Goal: Task Accomplishment & Management: Manage account settings

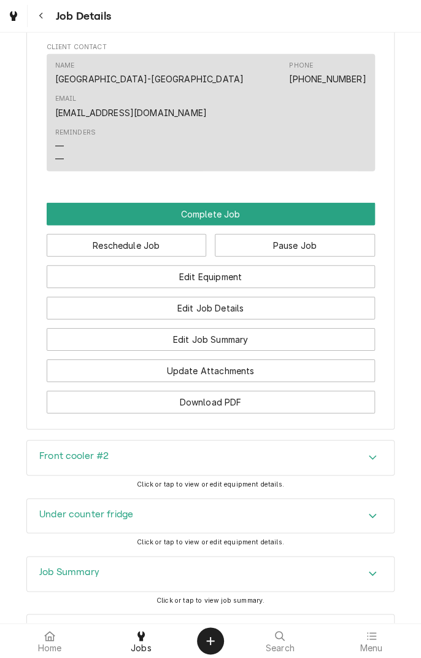
scroll to position [1033, 0]
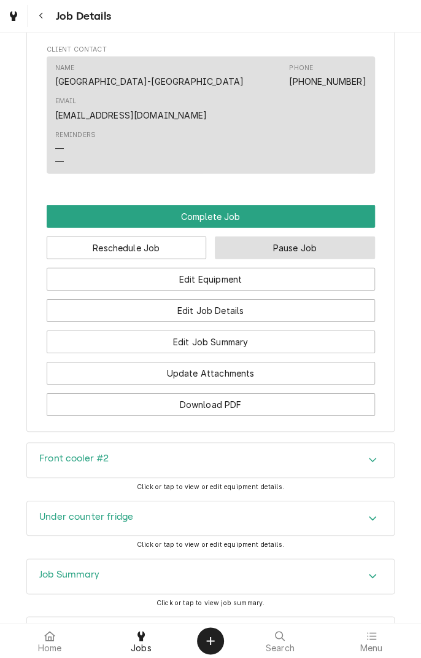
click at [320, 237] on button "Pause Job" at bounding box center [295, 248] width 160 height 23
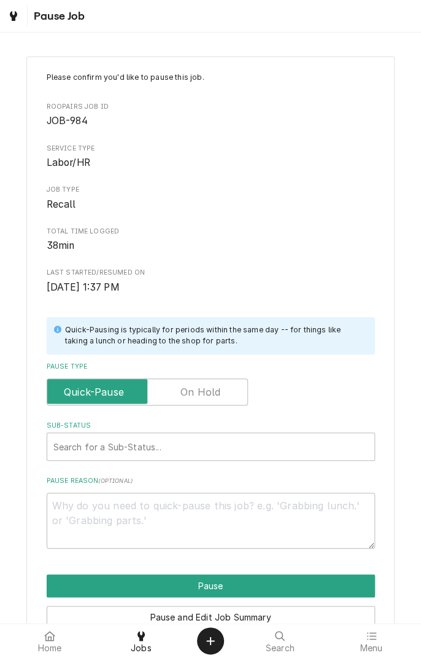
click at [213, 397] on label "Pause Type" at bounding box center [148, 391] width 202 height 27
click at [213, 397] on input "Pause Type" at bounding box center [147, 391] width 190 height 27
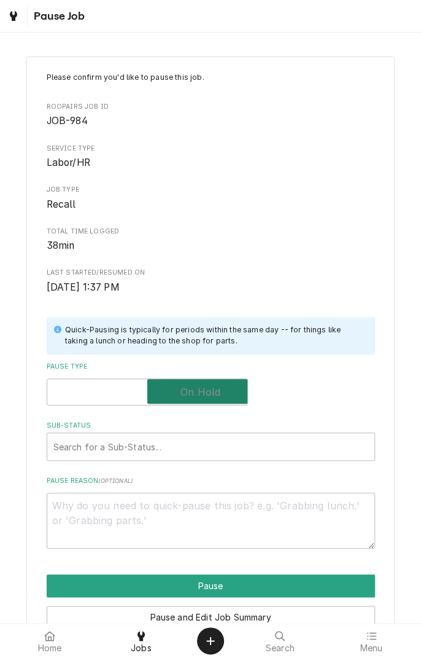
checkbox input "true"
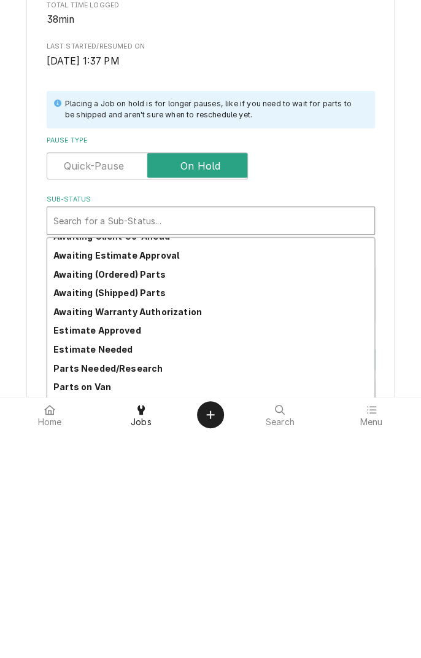
scroll to position [60, 0]
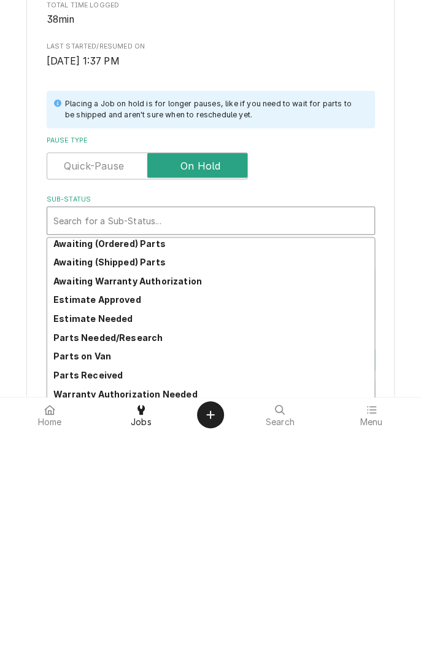
click at [144, 563] on strong "Parts Needed/Research" at bounding box center [107, 563] width 109 height 10
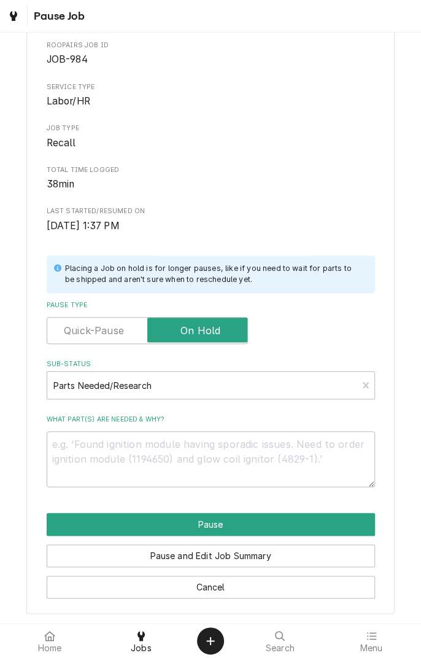
scroll to position [63, 0]
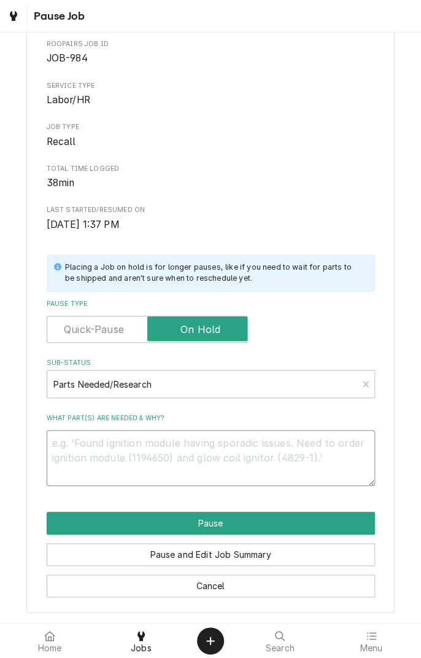
click at [159, 445] on textarea "What part(s) are needed & why?" at bounding box center [211, 457] width 329 height 55
type textarea "x"
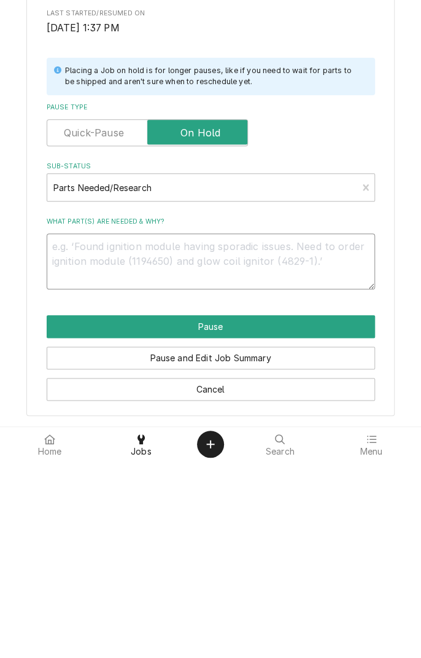
type textarea "W"
type textarea "x"
type textarea "Wa"
type textarea "x"
type textarea "Was"
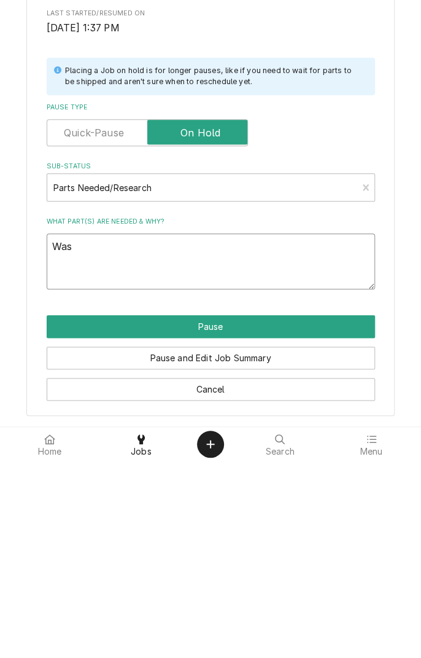
type textarea "x"
type textarea "Wa"
type textarea "x"
type textarea "W"
type textarea "x"
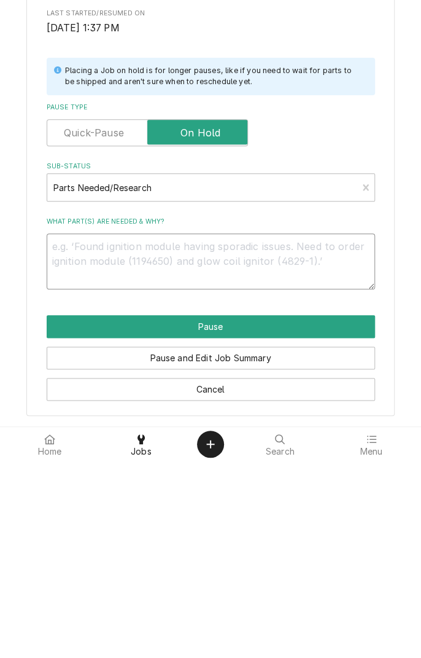
type textarea "x"
type textarea "R"
type textarea "x"
type textarea "Re"
type textarea "x"
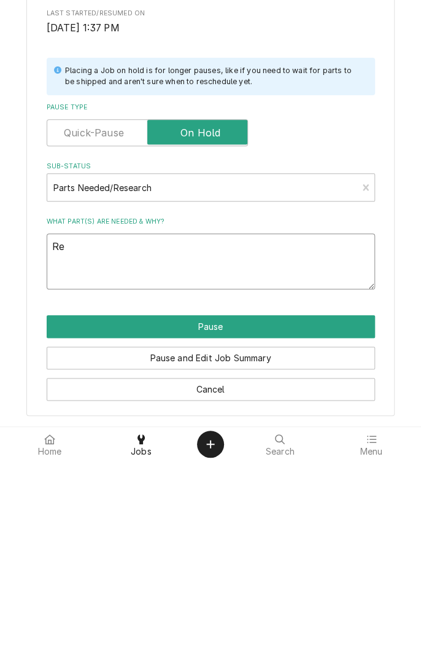
type textarea "Rea"
type textarea "x"
type textarea "Reac"
type textarea "x"
type textarea "Reach"
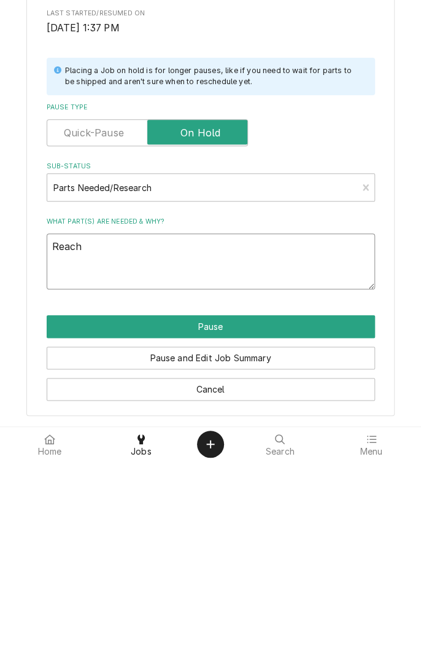
type textarea "x"
type textarea "Reached"
type textarea "x"
type textarea "Reached t"
type textarea "x"
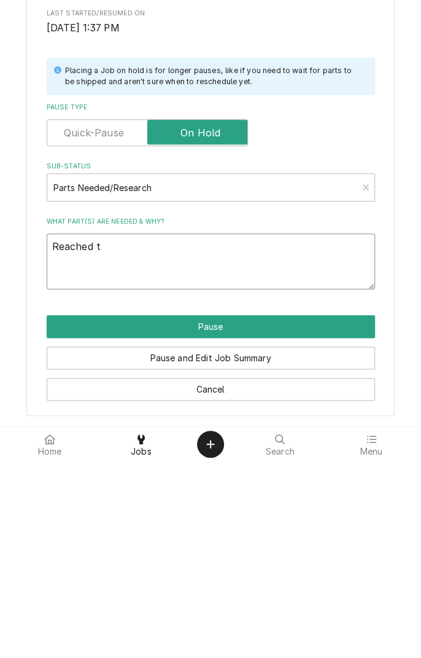
type textarea "Reached te"
type textarea "x"
type textarea "Reached tem"
type textarea "x"
type textarea "Reached temp"
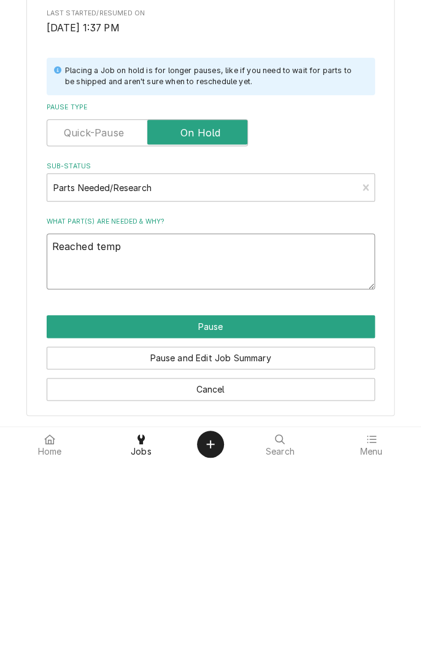
type textarea "x"
type textarea "Reached temp"
type textarea "x"
type textarea "Reached temp e"
type textarea "x"
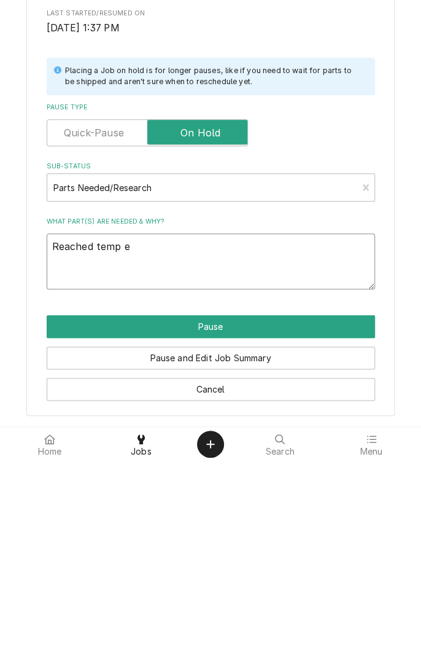
type textarea "Reached temp em"
type textarea "x"
type textarea "Reached temp empty"
type textarea "x"
type textarea "Reached temp empty"
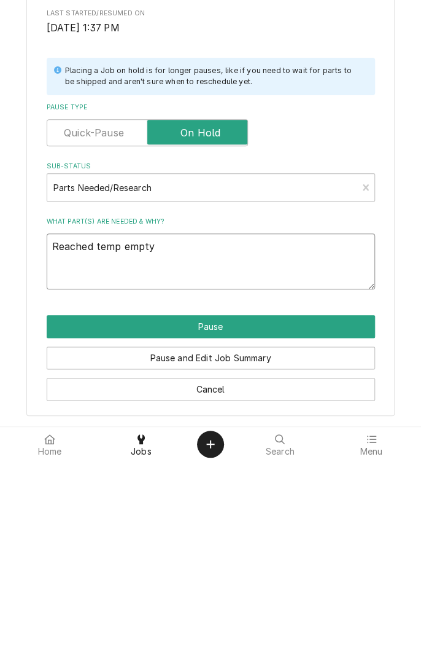
type textarea "x"
type textarea "Reached temp empty."
type textarea "x"
type textarea "Reached temp empty."
type textarea "x"
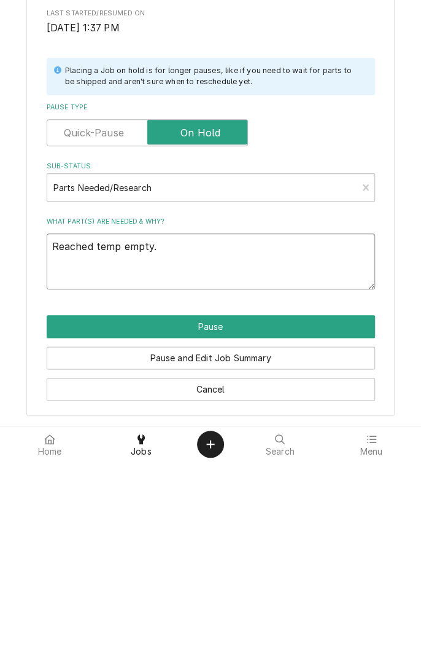
type textarea "Reached temp empty. W"
type textarea "x"
type textarea "Reached temp empty. Wh"
type textarea "x"
type textarea "Reached temp empty. Whe"
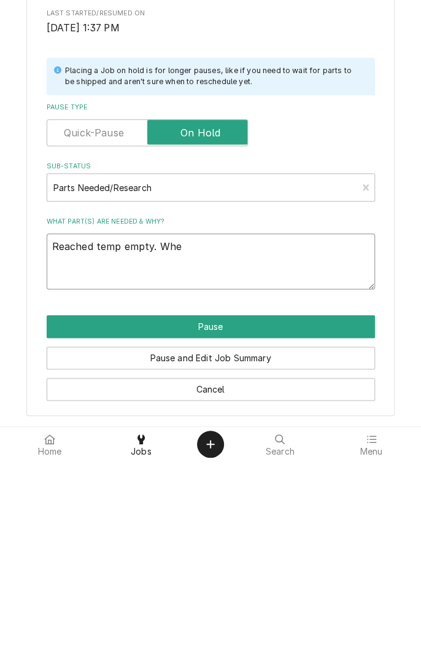
type textarea "x"
type textarea "Reached temp empty. When"
type textarea "x"
type textarea "Reached temp empty. When"
type textarea "x"
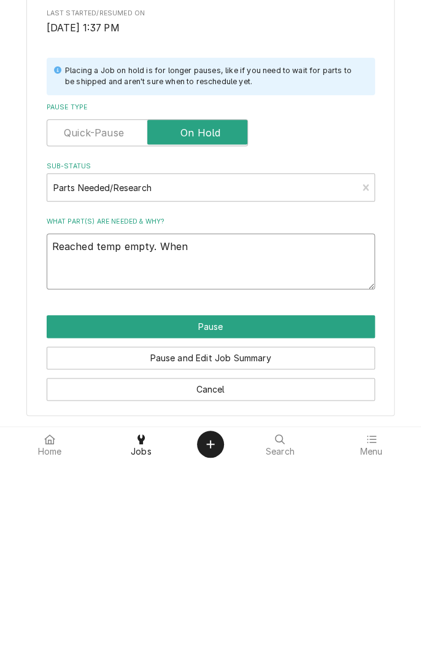
type textarea "Reached temp empty. When f"
type textarea "x"
type textarea "Reached temp empty. When fi"
type textarea "x"
type textarea "Reached temp empty. When fil"
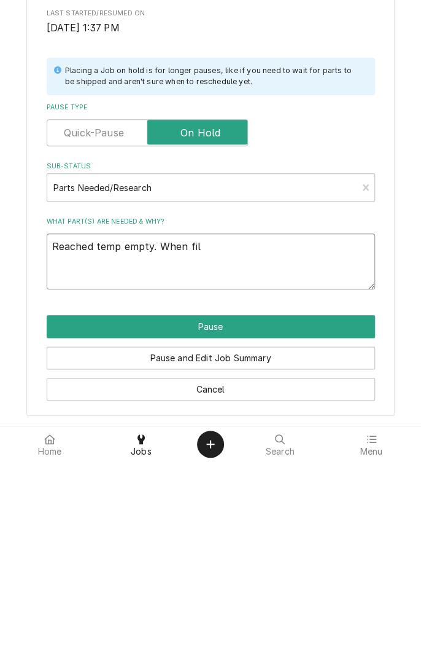
type textarea "x"
type textarea "Reached temp empty. When fill"
type textarea "x"
type textarea "Reached temp empty. When fille"
type textarea "x"
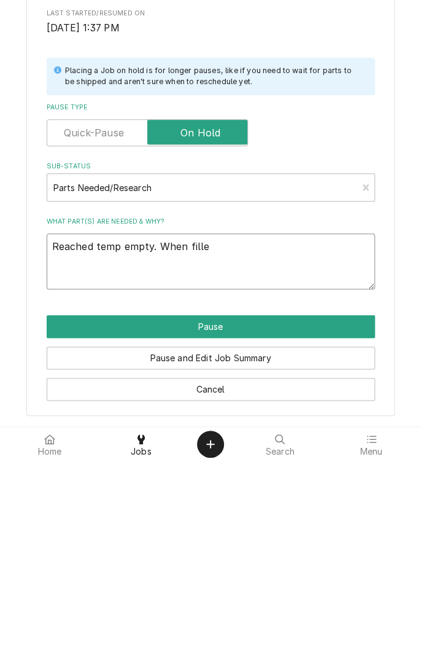
type textarea "Reached temp empty. When filled"
type textarea "x"
type textarea "Reached temp empty. When filled"
type textarea "x"
type textarea "Reached temp empty. When filled t"
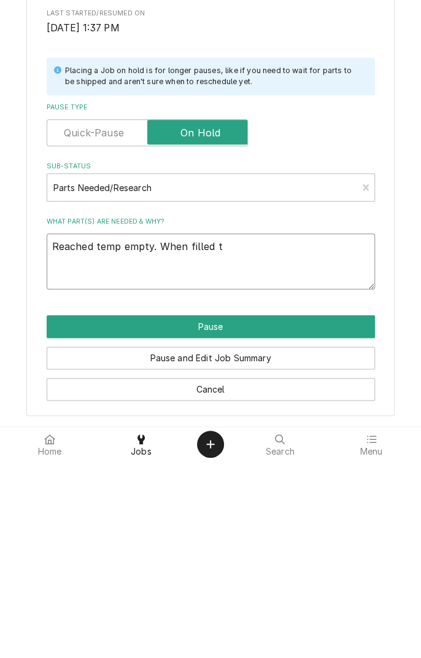
type textarea "x"
type textarea "Reached temp empty. When filled te"
type textarea "x"
type textarea "Reached temp empty. When filled tem"
type textarea "x"
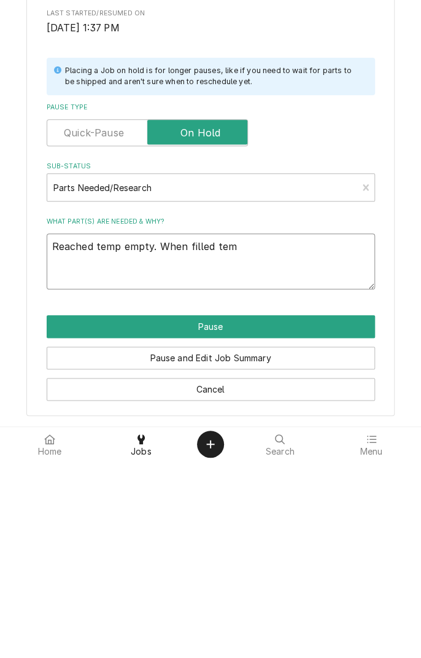
type textarea "Reached temp empty. When filled temp"
type textarea "x"
type textarea "Reached temp empty. When filled temp"
type textarea "x"
type textarea "Reached temp empty. When filled temp r"
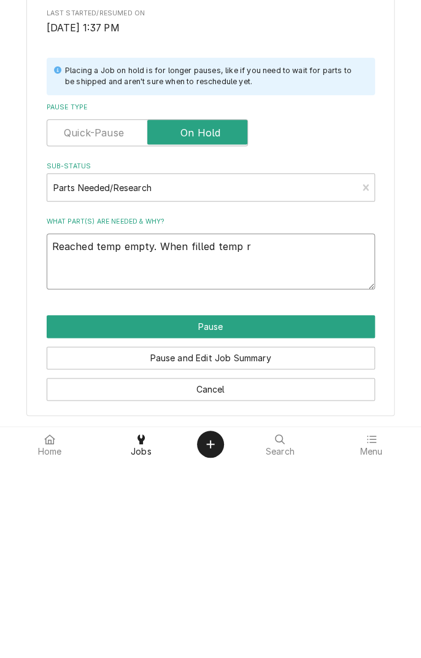
type textarea "x"
type textarea "Reached temp empty. When filled temp ro"
type textarea "x"
type textarea "Reached temp empty. When filled temp ros"
type textarea "x"
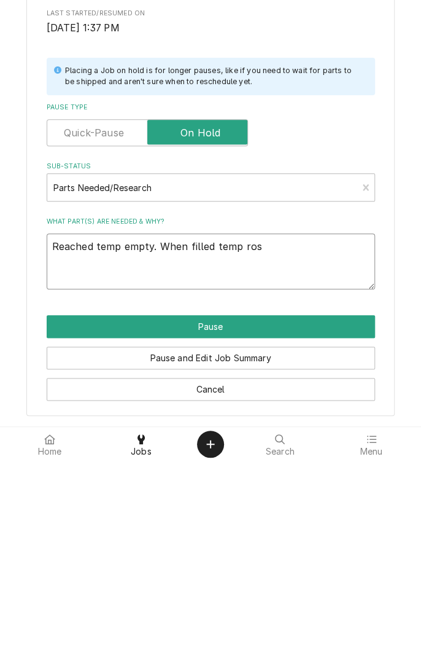
type textarea "Reached temp empty. When filled temp rose"
type textarea "x"
type textarea "Reached temp empty. When filled temp rose"
type textarea "x"
type textarea "Reached temp empty. When filled temp rose a"
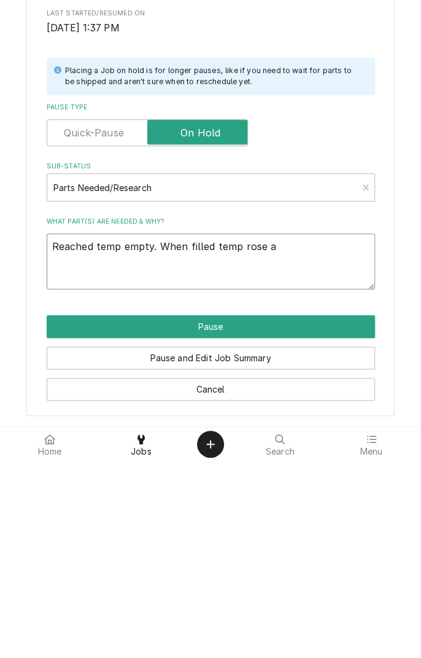
type textarea "x"
type textarea "Reached temp empty. When filled temp rose al"
type textarea "x"
type textarea "Reached temp empty. When filled temp [PERSON_NAME]"
type textarea "x"
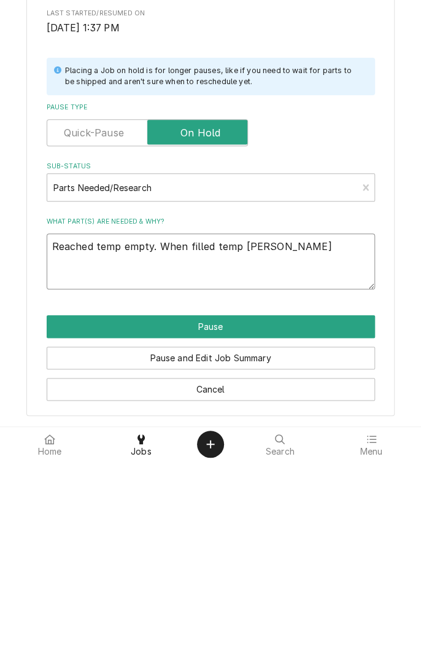
type textarea "Reached temp empty. When filled temp rose alot"
type textarea "x"
type textarea "Reached temp empty. When filled temp rose a lot."
type textarea "x"
type textarea "Reached temp empty. When filled temp rose a lot."
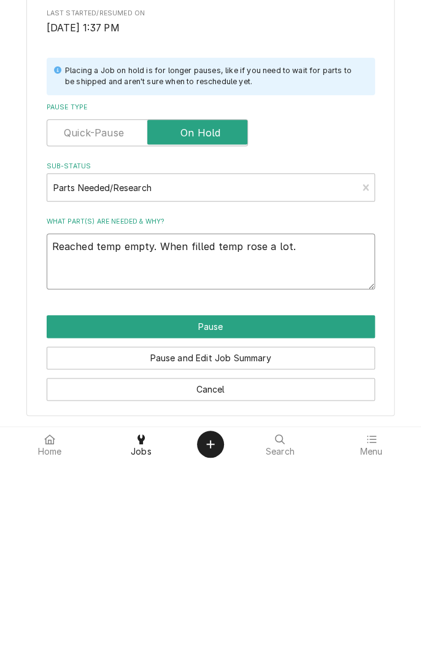
type textarea "x"
type textarea "Reached temp empty. When filled temp rose a lot. M"
type textarea "x"
type textarea "Reached temp empty. When filled temp rose a lot. Ma"
type textarea "x"
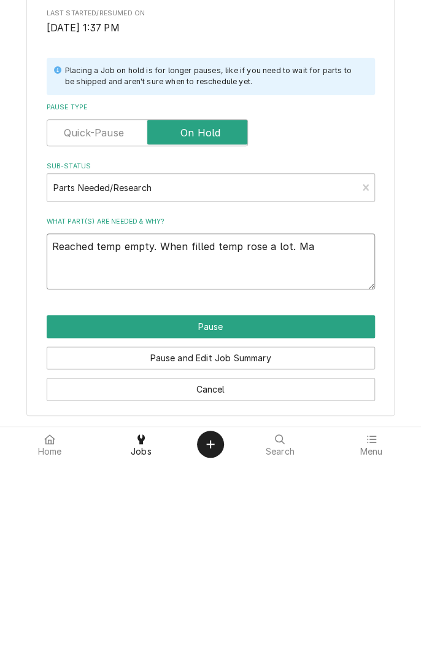
type textarea "Reached temp empty. When filled temp rose a lot. Man"
type textarea "x"
type textarea "Reached temp empty. When filled temp rose a lot. Manager"
type textarea "x"
type textarea "Reached temp empty. When filled temp rose a lot. Manager t"
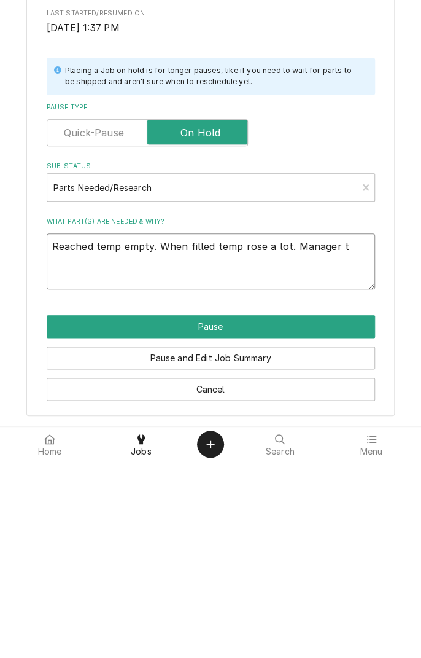
type textarea "x"
type textarea "Reached temp empty. When filled temp rose a lot. Manager th"
type textarea "x"
type textarea "Reached temp empty. When filled temp rose a lot. Manager the"
type textarea "x"
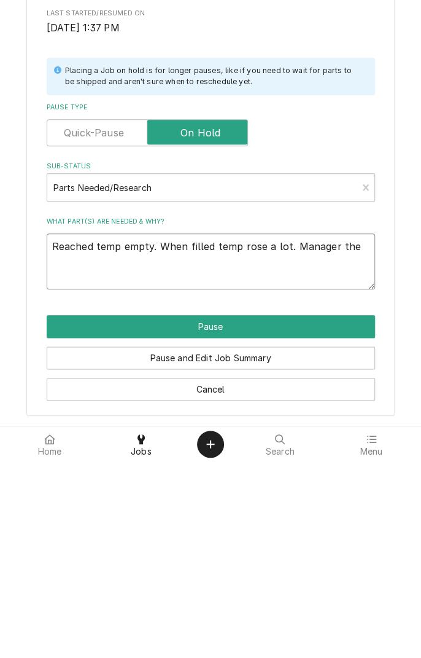
type textarea "Reached temp empty. When filled temp rose a lot. Manager then"
type textarea "x"
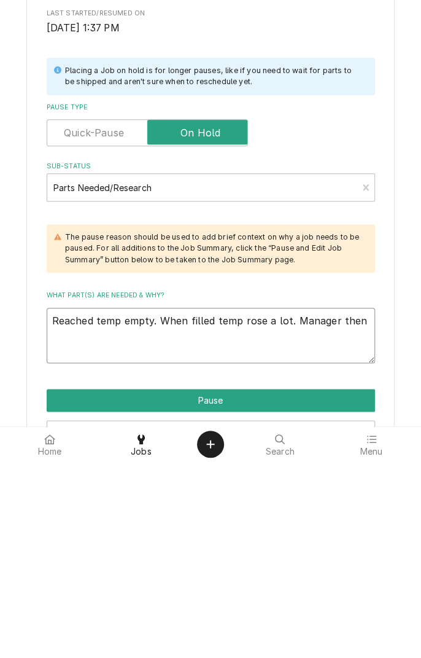
type textarea "Reached temp empty. When filled temp rose a lot. Manager then"
type textarea "x"
type textarea "Reached temp empty. When filled temp rose a lot. Manager then i"
type textarea "x"
type textarea "Reached temp empty. When filled temp rose a lot. Manager then in"
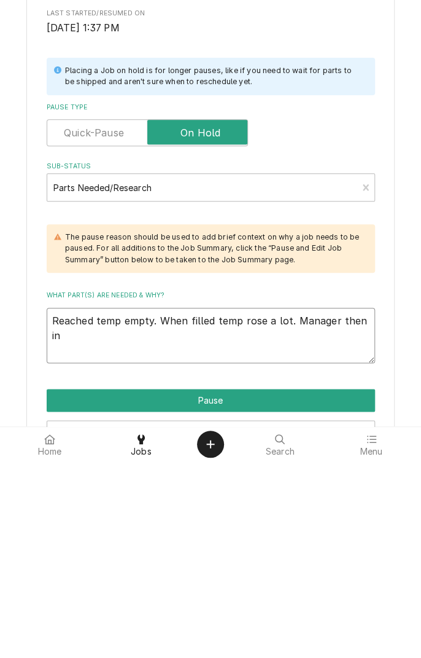
type textarea "x"
type textarea "Reached temp empty. When filled temp rose a lot. Manager then inf"
type textarea "x"
type textarea "Reached temp empty. When filled temp rose a lot. Manager then informed"
type textarea "x"
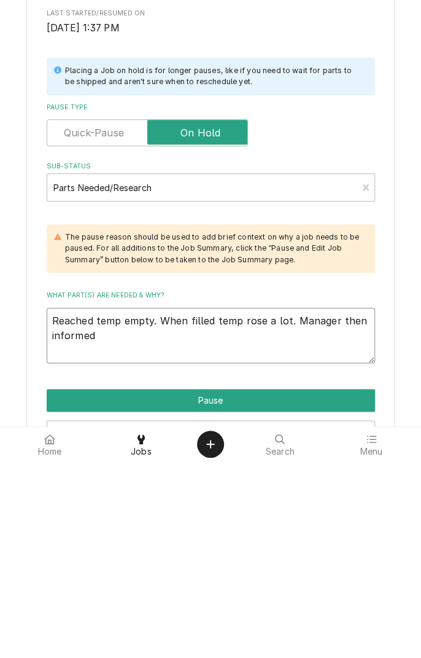
type textarea "Reached temp empty. When filled temp rose a lot. Manager then informed m"
type textarea "x"
type textarea "Reached temp empty. When filled temp rose a lot. Manager then informed me"
type textarea "x"
type textarea "Reached temp empty. When filled temp rose a lot. Manager then informed me"
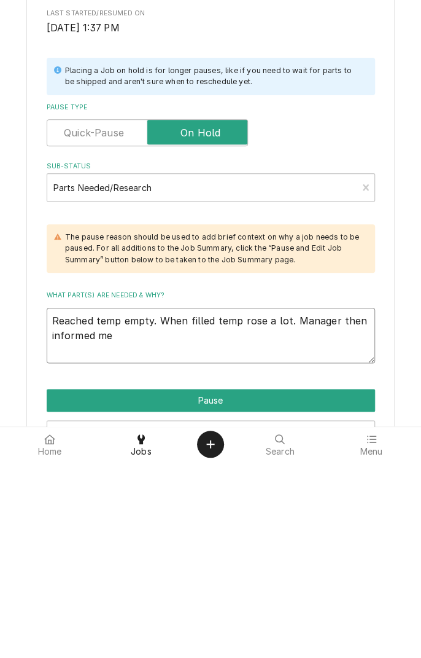
type textarea "x"
type textarea "Reached temp empty. When filled temp rose a lot. Manager then informed me t"
type textarea "x"
type textarea "Reached temp empty. When filled temp rose a lot. Manager then informed me th"
type textarea "x"
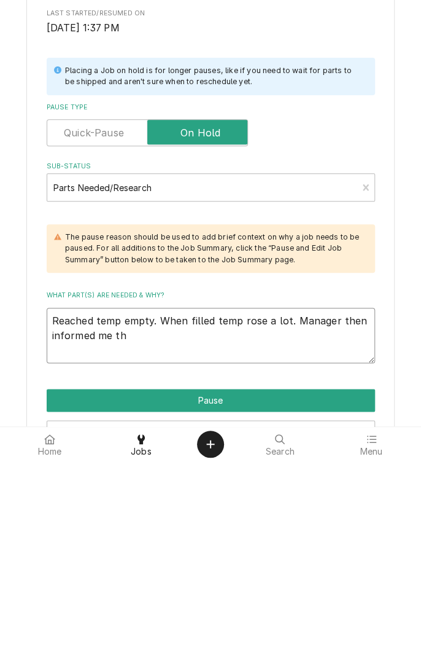
type textarea "Reached temp empty. When filled temp rose a lot. Manager then informed me tha"
type textarea "x"
type textarea "Reached temp empty. When filled temp rose a lot. Manager then informed me that"
type textarea "x"
type textarea "Reached temp empty. When filled temp rose a lot. Manager then informed me that"
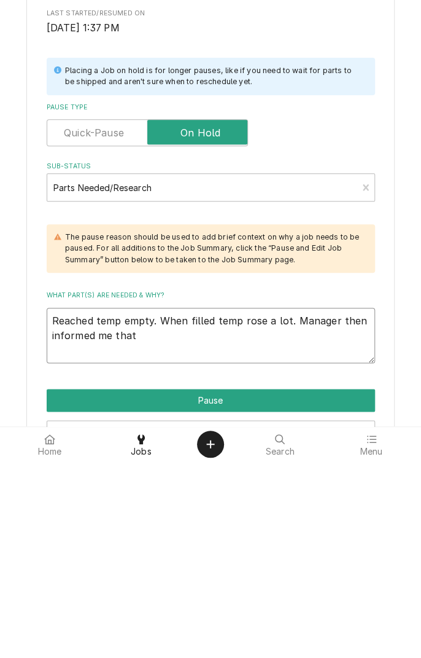
type textarea "x"
type textarea "Reached temp empty. When filled temp rose a lot. Manager then informed me that f"
type textarea "x"
type textarea "Reached temp empty. When filled temp rose a lot. Manager then informed me that …"
type textarea "x"
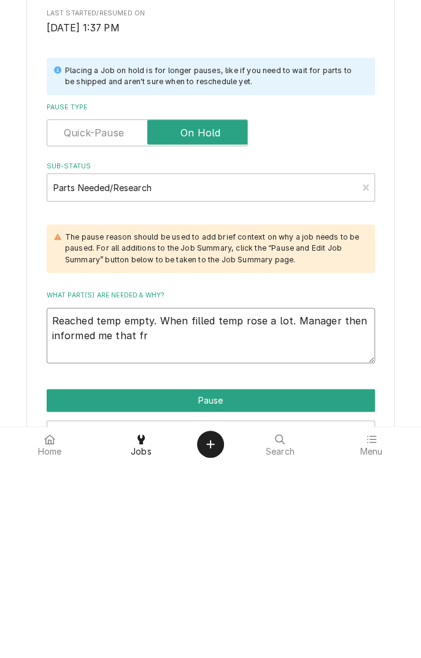
type textarea "Reached temp empty. When filled temp rose a lot. Manager then informed me that …"
type textarea "x"
type textarea "Reached temp empty. When filled temp rose a lot. Manager then informed me that …"
type textarea "x"
type textarea "Reached temp empty. When filled temp rose a lot. Manager then informed me that …"
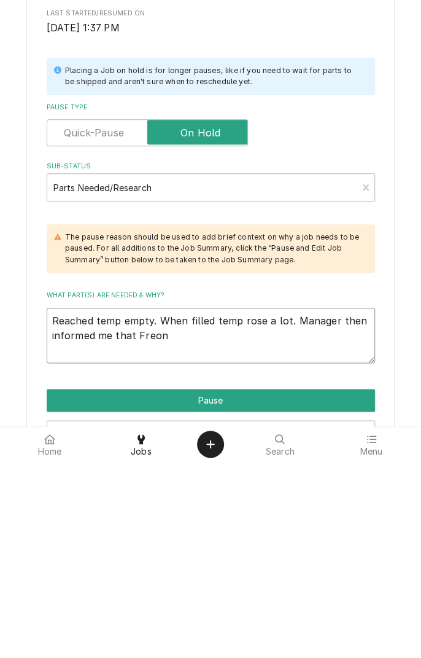
type textarea "x"
type textarea "Reached temp empty. When filled temp rose a lot. Manager then informed me that …"
type textarea "x"
type textarea "Reached temp empty. When filled temp rose a lot. Manager then informed me that …"
type textarea "x"
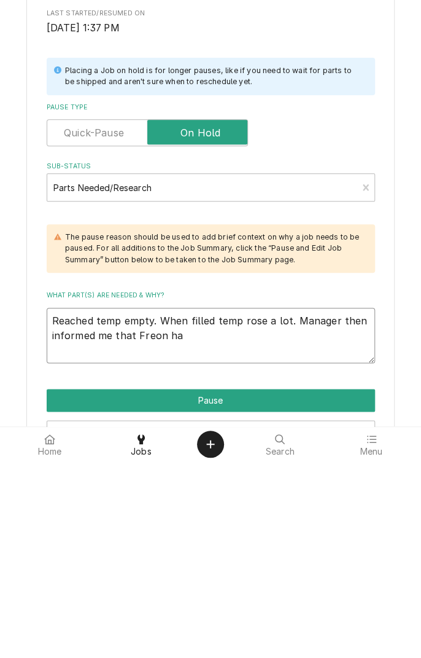
type textarea "Reached temp empty. When filled temp rose a lot. Manager then informed me that …"
type textarea "x"
type textarea "Reached temp empty. When filled temp rose a lot. Manager then informed me that …"
type textarea "x"
type textarea "Reached temp empty. When filled temp rose a lot. Manager then informed me that …"
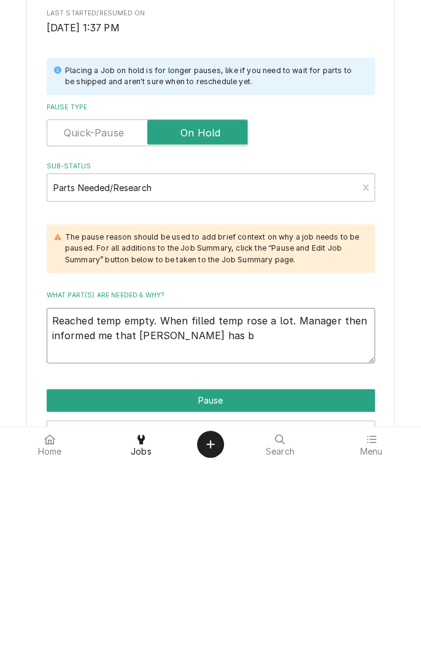
type textarea "x"
type textarea "Reached temp empty. When filled temp rose a lot. Manager then informed me that …"
type textarea "x"
type textarea "Reached temp empty. When filled temp rose a lot. Manager then informed me that …"
type textarea "x"
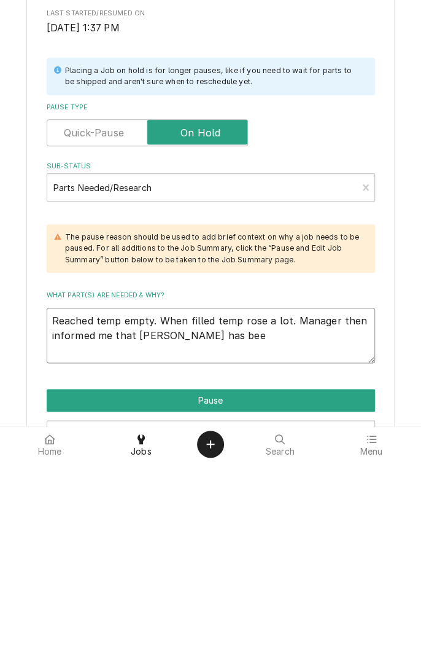
type textarea "Reached temp empty. When filled temp rose a lot. Manager then informed me that …"
type textarea "x"
type textarea "Reached temp empty. When filled temp rose a lot. Manager then informed me that …"
type textarea "x"
type textarea "Reached temp empty. When filled temp rose a lot. Manager then informed me that …"
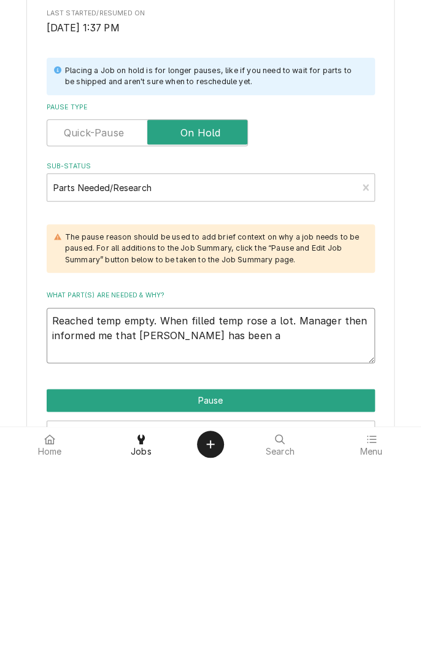
type textarea "x"
type textarea "Reached temp empty. When filled temp rose a lot. Manager then informed me that …"
type textarea "x"
type textarea "Reached temp empty. When filled temp rose a lot. Manager then informed me that …"
type textarea "x"
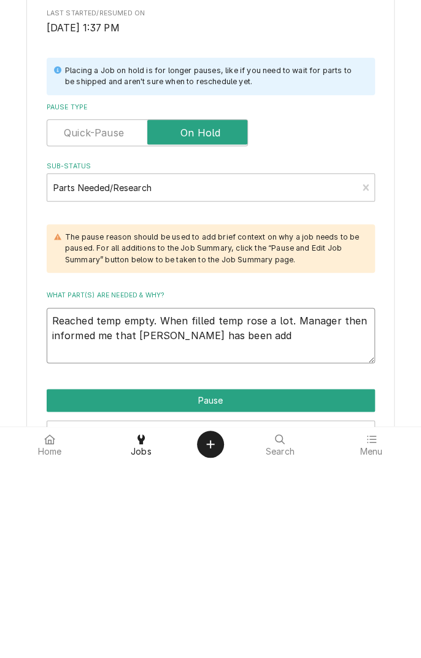
type textarea "Reached temp empty. When filled temp rose a lot. Manager then informed me that …"
type textarea "x"
type textarea "Reached temp empty. When filled temp rose a lot. Manager then informed me that …"
type textarea "x"
type textarea "Reached temp empty. When filled temp rose a lot. Manager then informed me that …"
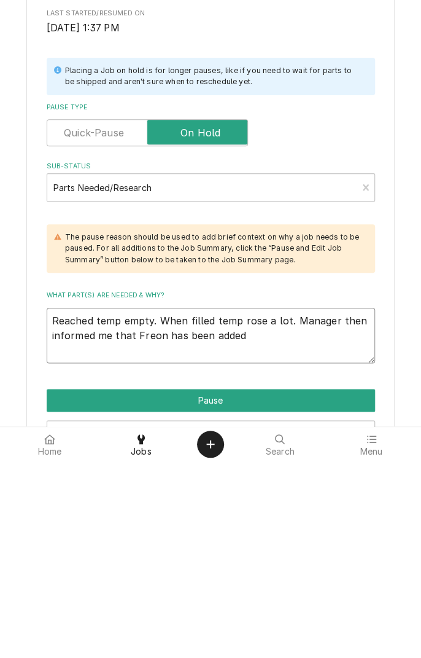
type textarea "x"
type textarea "Reached temp empty. When filled temp rose a lot. Manager then informed me that …"
type textarea "x"
type textarea "Reached temp empty. When filled temp rose a lot. Manager then informed me that …"
type textarea "x"
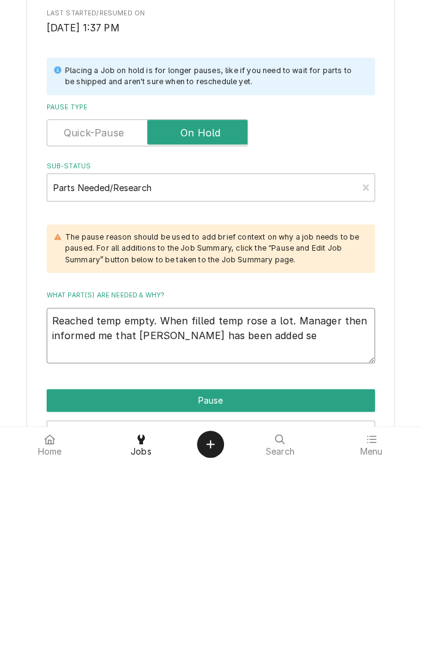
type textarea "Reached temp empty. When filled temp rose a lot. Manager then informed me that …"
type textarea "x"
type textarea "Reached temp empty. When filled temp rose a lot. Manager then informed me that …"
type textarea "x"
type textarea "Reached temp empty. When filled temp rose a lot. Manager then informed me that …"
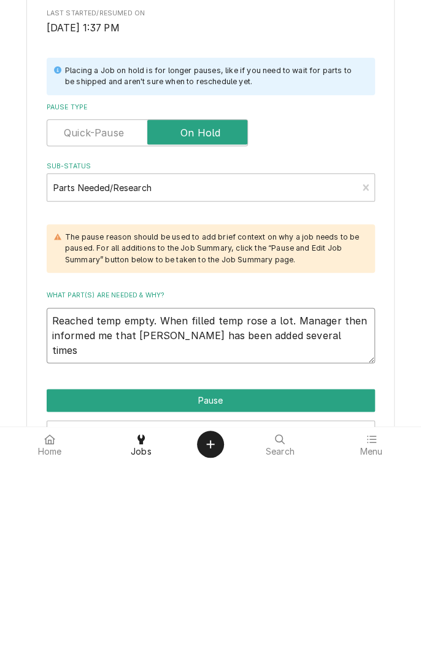
type textarea "x"
type textarea "Reached temp empty. When filled temp rose a lot. Manager then informed me that …"
type textarea "x"
type textarea "Reached temp empty. When filled temp rose a lot. Manager then informed me that …"
type textarea "x"
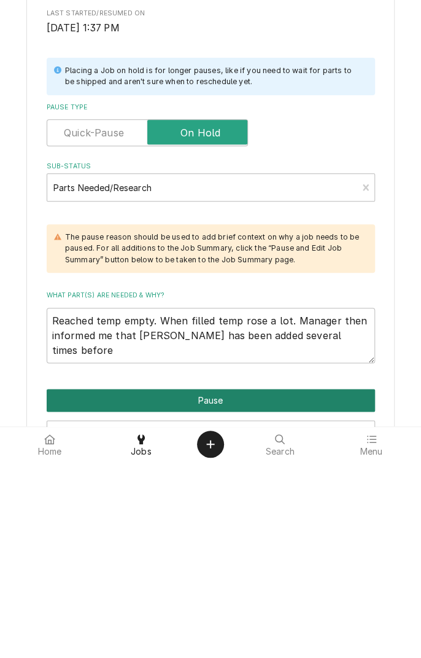
click at [321, 592] on button "Pause" at bounding box center [211, 596] width 329 height 23
